Goal: Use online tool/utility: Use online tool/utility

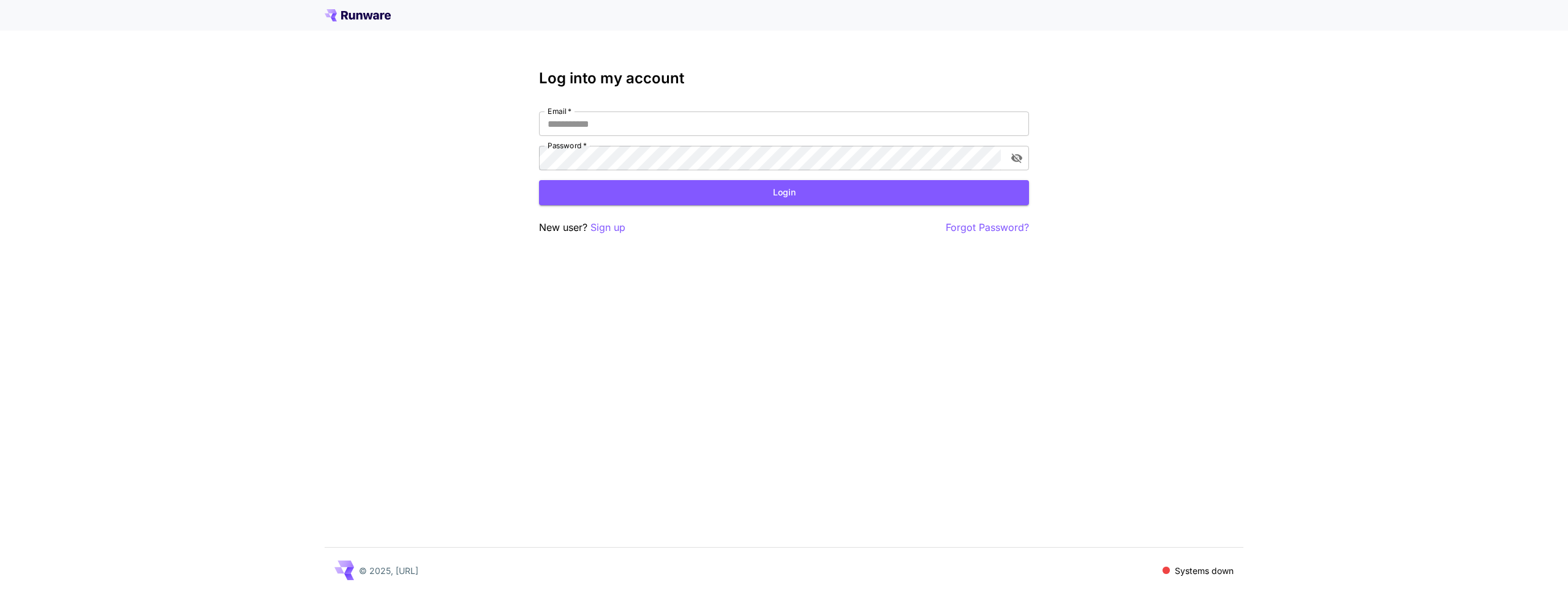
type input "**********"
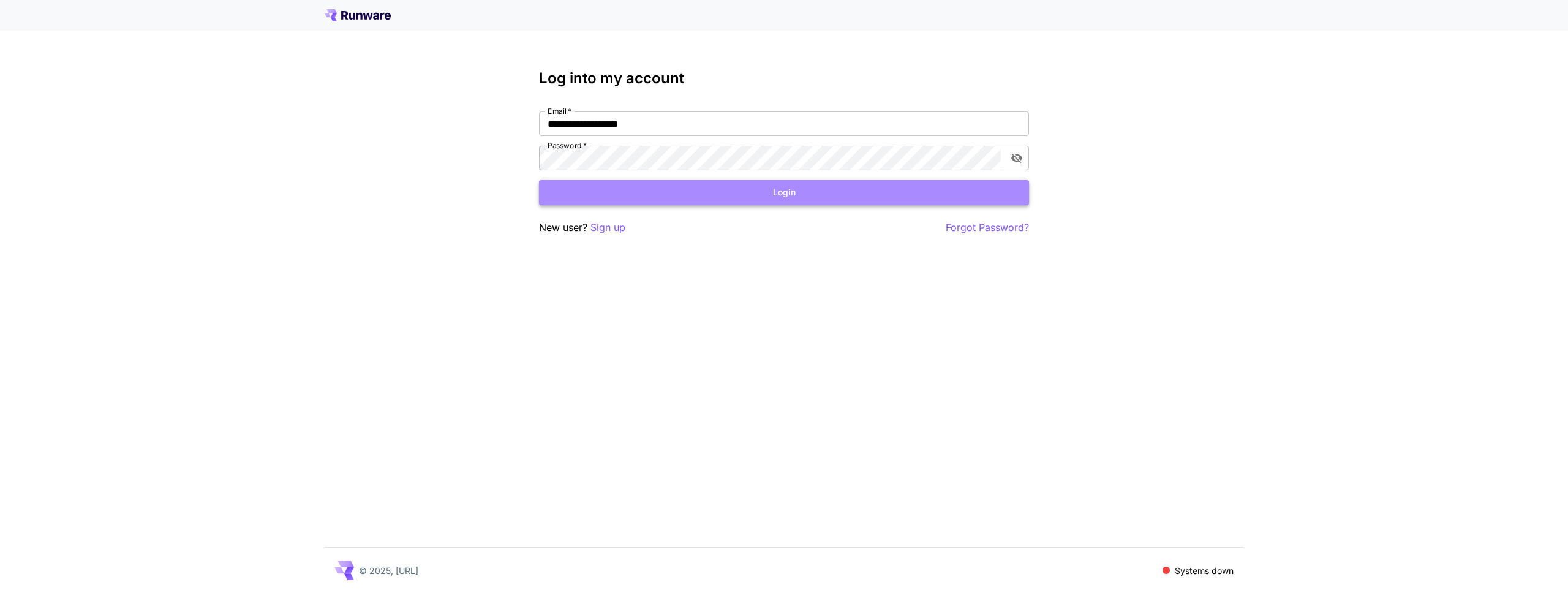
click at [815, 202] on button "Login" at bounding box center [784, 192] width 490 height 25
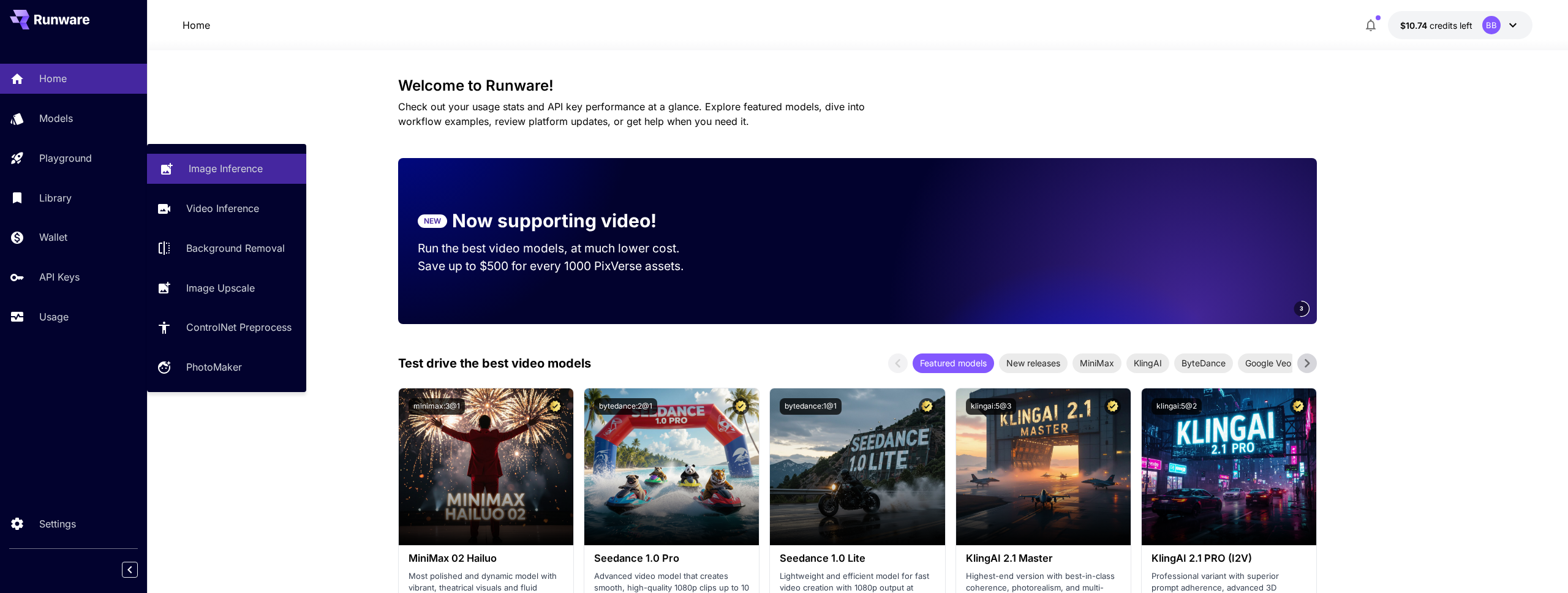
click at [196, 173] on p "Image Inference" at bounding box center [225, 168] width 74 height 15
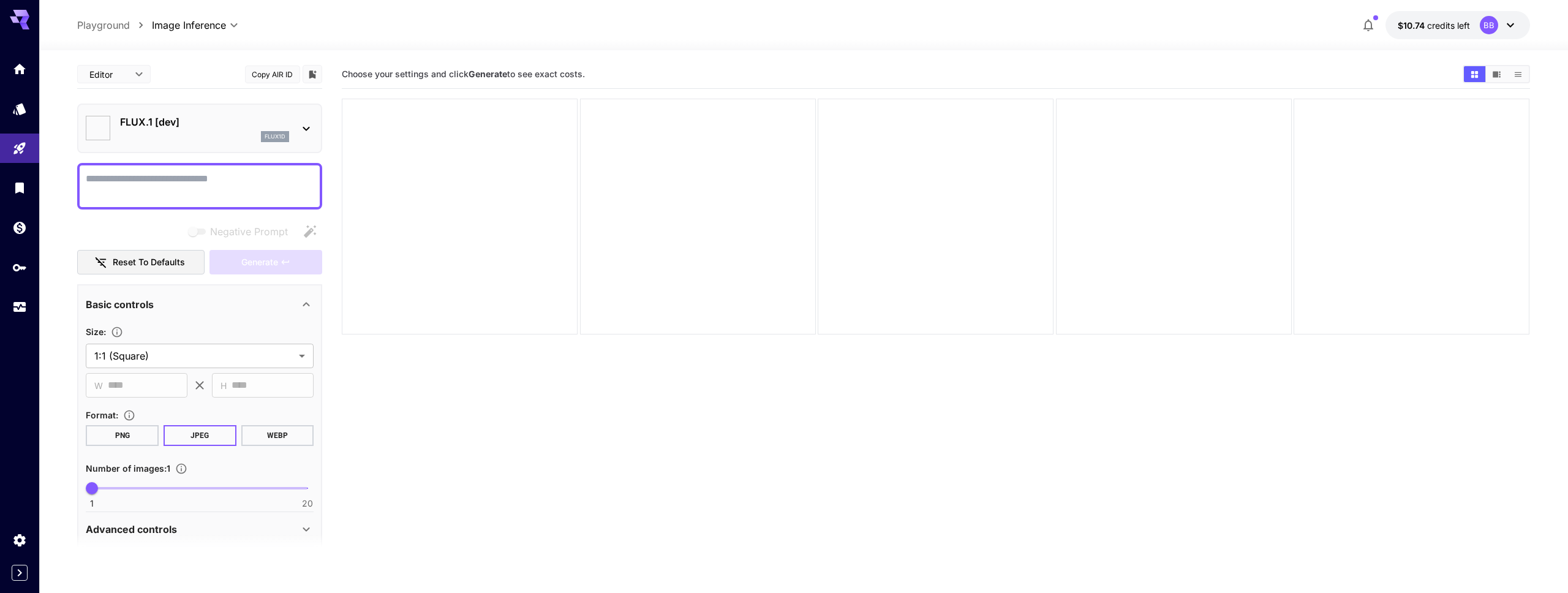
type input "**********"
drag, startPoint x: 600, startPoint y: 72, endPoint x: 385, endPoint y: 68, distance: 215.0
click at [385, 68] on div "Choose your settings and click Generate to see exact costs." at bounding box center [935, 74] width 1187 height 18
click at [393, 57] on div "**********" at bounding box center [803, 369] width 1453 height 639
drag, startPoint x: 342, startPoint y: 74, endPoint x: 637, endPoint y: 79, distance: 295.0
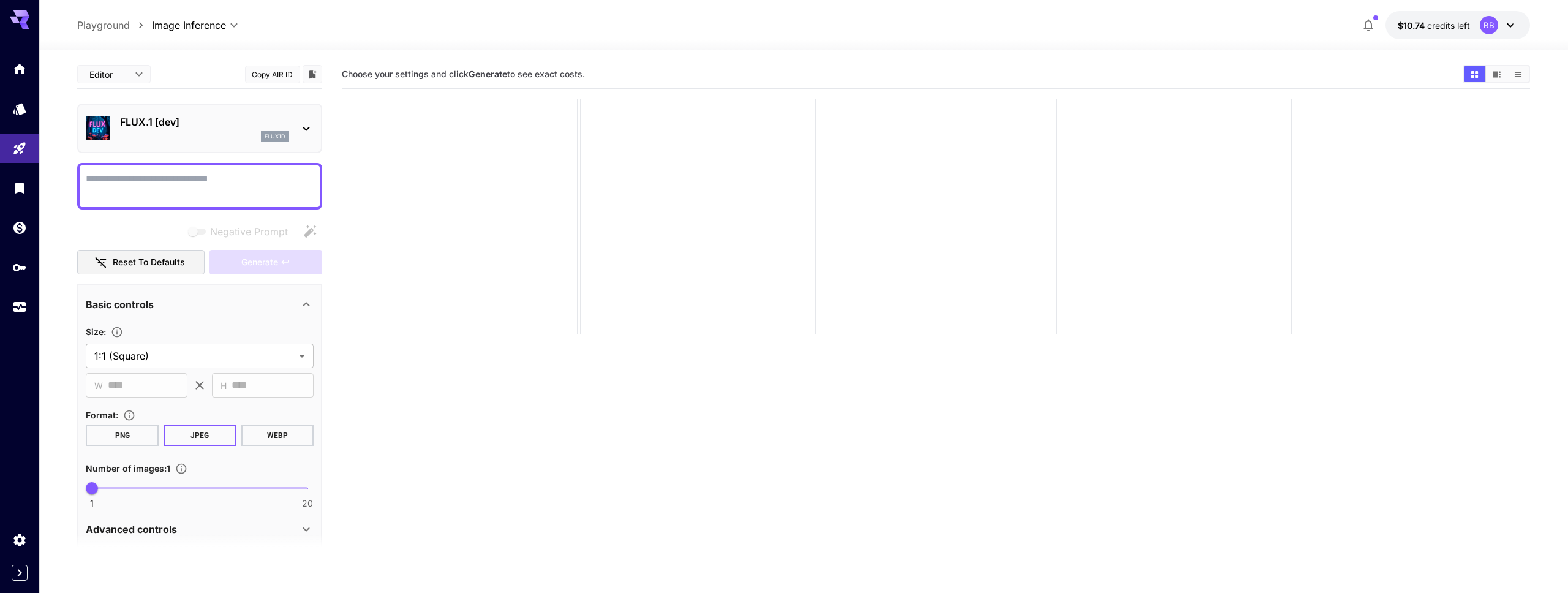
click at [637, 79] on section "Choose your settings and click Generate to see exact costs." at bounding box center [897, 74] width 1111 height 12
click at [903, 72] on section "Choose your settings and click Generate to see exact costs." at bounding box center [897, 74] width 1111 height 12
drag, startPoint x: 609, startPoint y: 68, endPoint x: 345, endPoint y: 72, distance: 264.0
click at [345, 72] on section "Choose your settings and click Generate to see exact costs." at bounding box center [897, 74] width 1111 height 12
click at [345, 72] on span "Choose your settings and click Generate to see exact costs." at bounding box center [463, 74] width 243 height 10
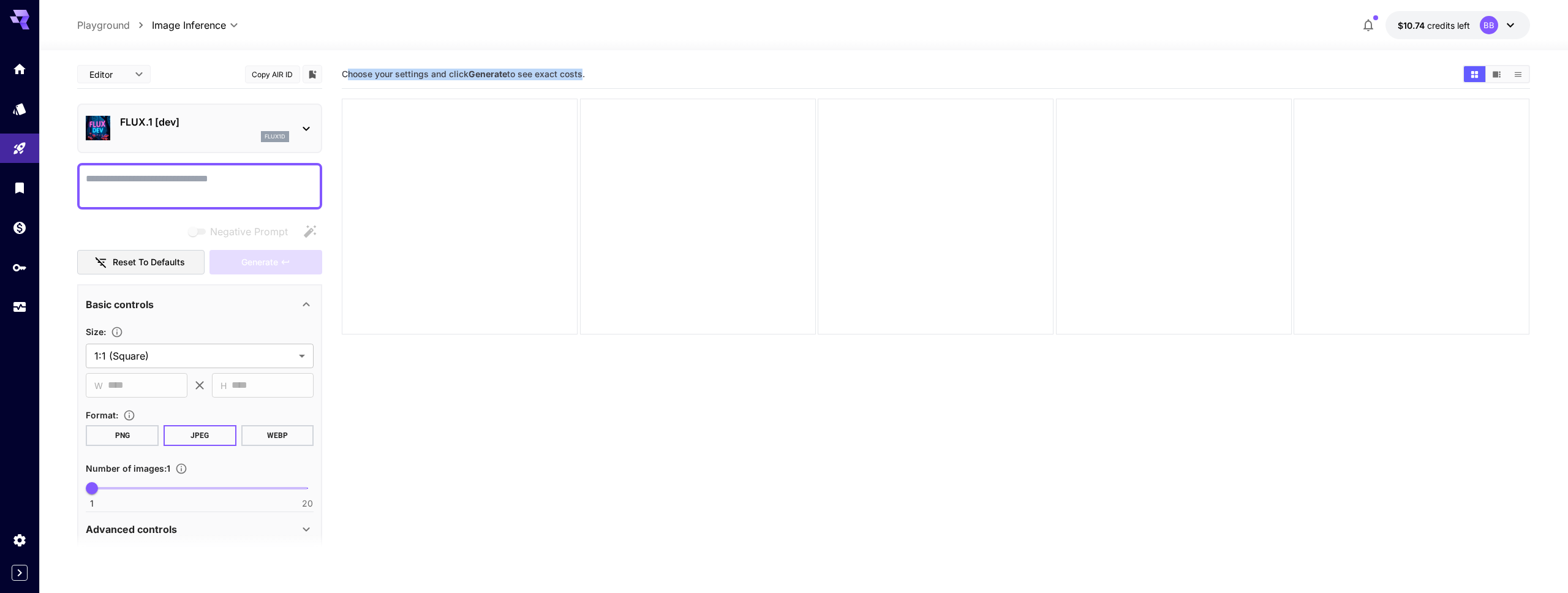
drag, startPoint x: 345, startPoint y: 72, endPoint x: 581, endPoint y: 75, distance: 236.0
click at [581, 75] on span "Choose your settings and click Generate to see exact costs." at bounding box center [463, 74] width 243 height 10
click at [680, 76] on section "Choose your settings and click Generate to see exact costs." at bounding box center [897, 74] width 1111 height 12
